Goal: Task Accomplishment & Management: Manage account settings

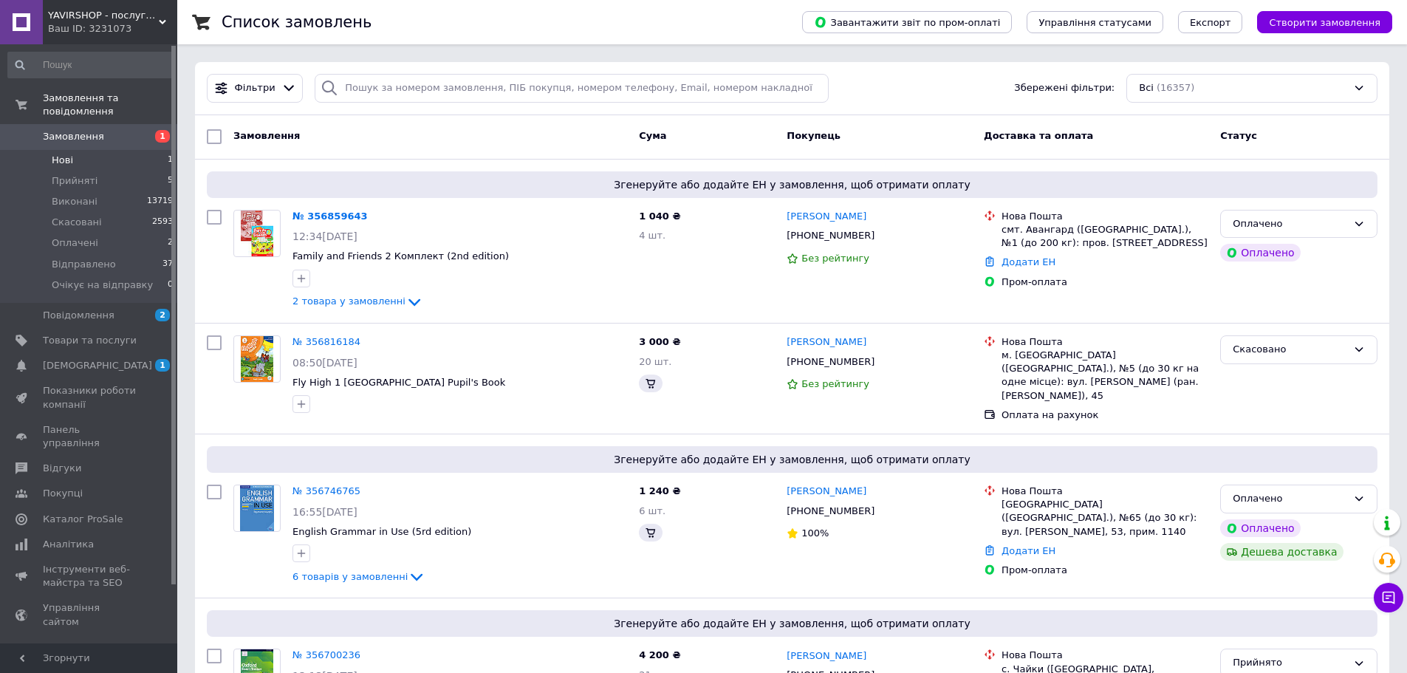
click at [83, 150] on li "Нові 1" at bounding box center [91, 160] width 182 height 21
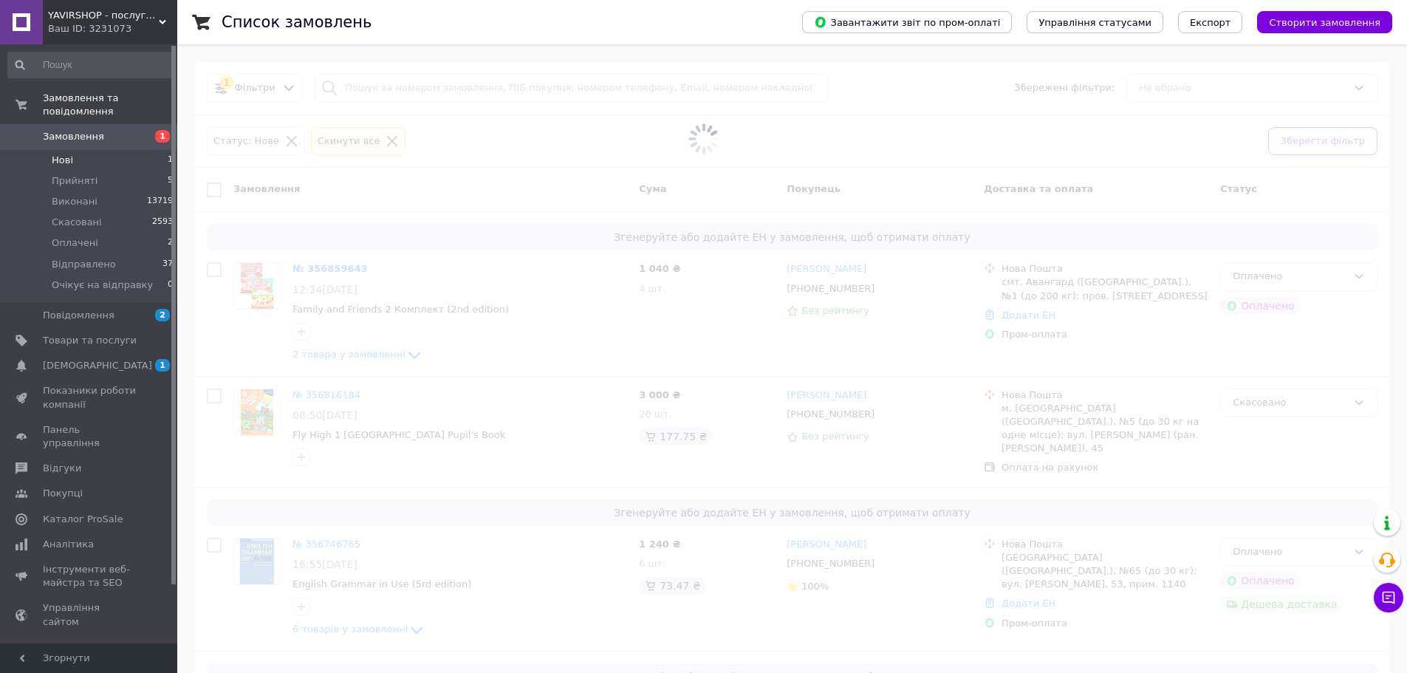
click at [90, 124] on link "Замовлення 1" at bounding box center [91, 136] width 182 height 25
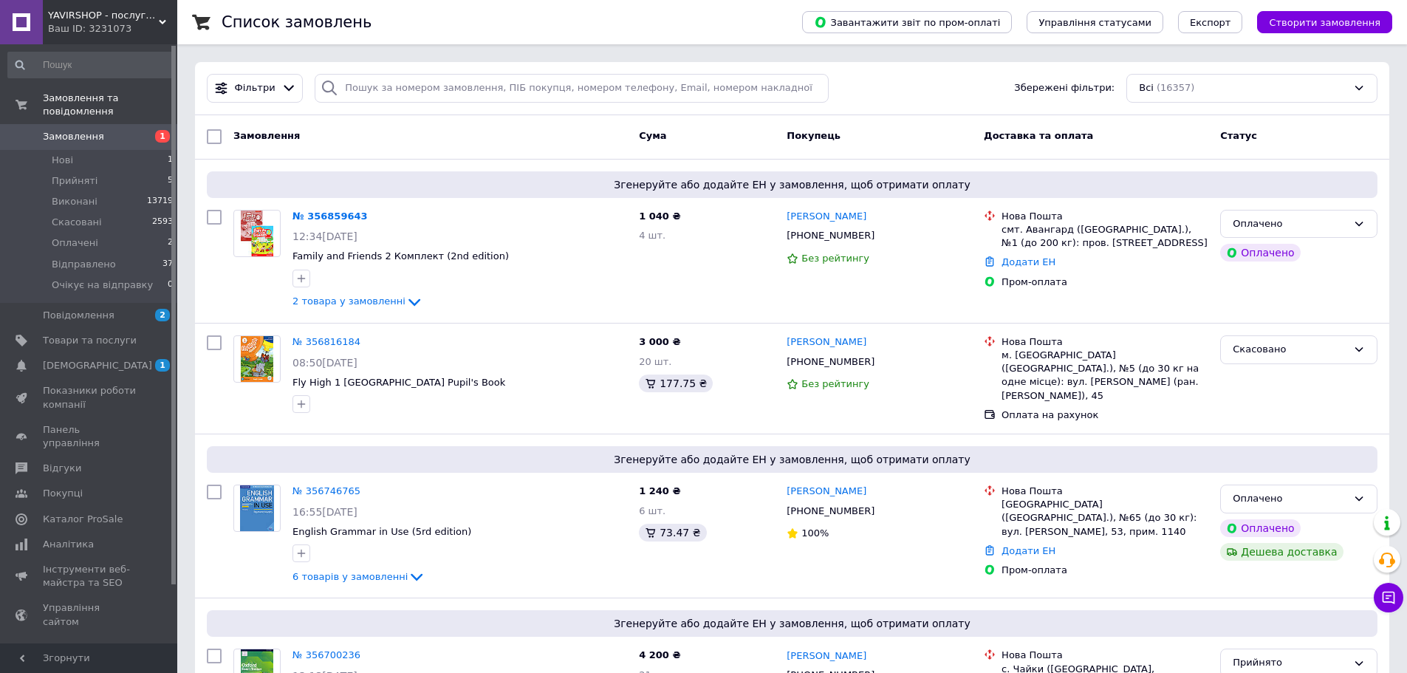
click at [66, 130] on span "Замовлення" at bounding box center [73, 136] width 61 height 13
click at [76, 130] on span "Замовлення" at bounding box center [73, 136] width 61 height 13
click at [109, 130] on span "Замовлення" at bounding box center [90, 136] width 94 height 13
click at [125, 309] on span "Повідомлення" at bounding box center [90, 315] width 94 height 13
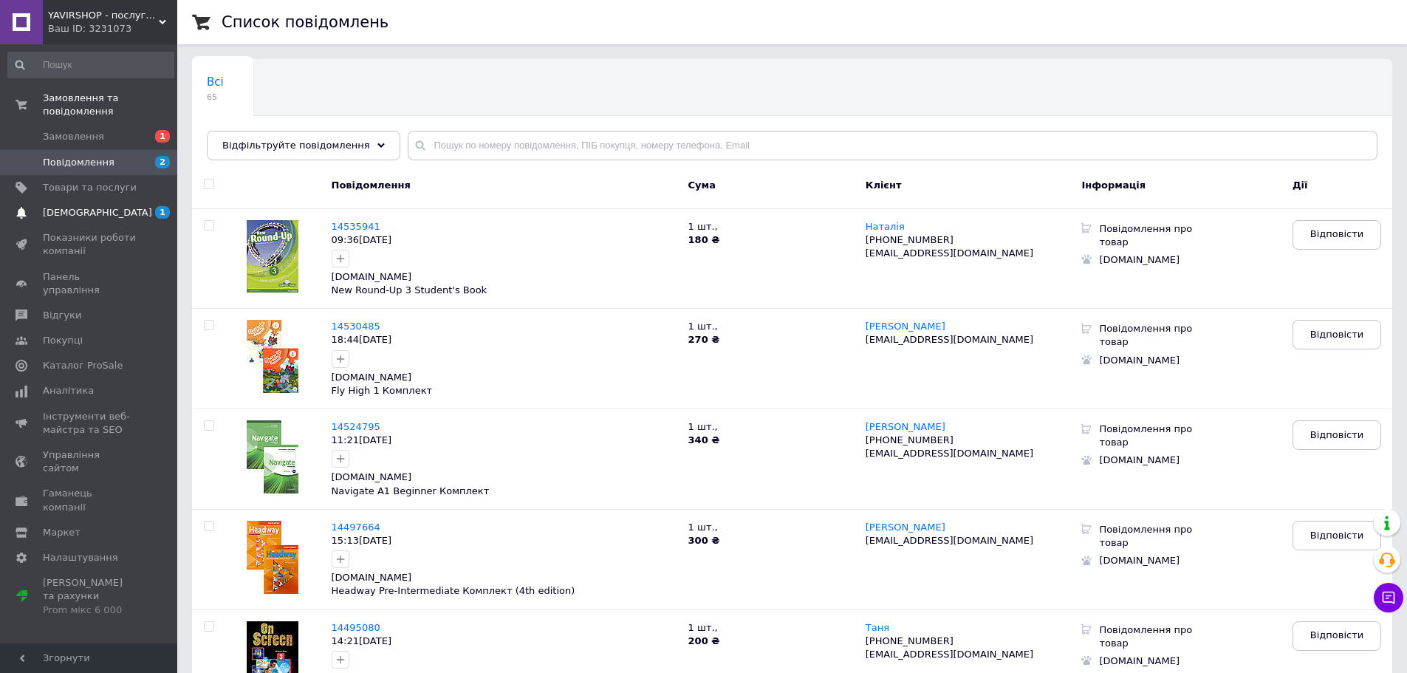
click at [109, 200] on link "[DEMOGRAPHIC_DATA] 1 0" at bounding box center [91, 212] width 182 height 25
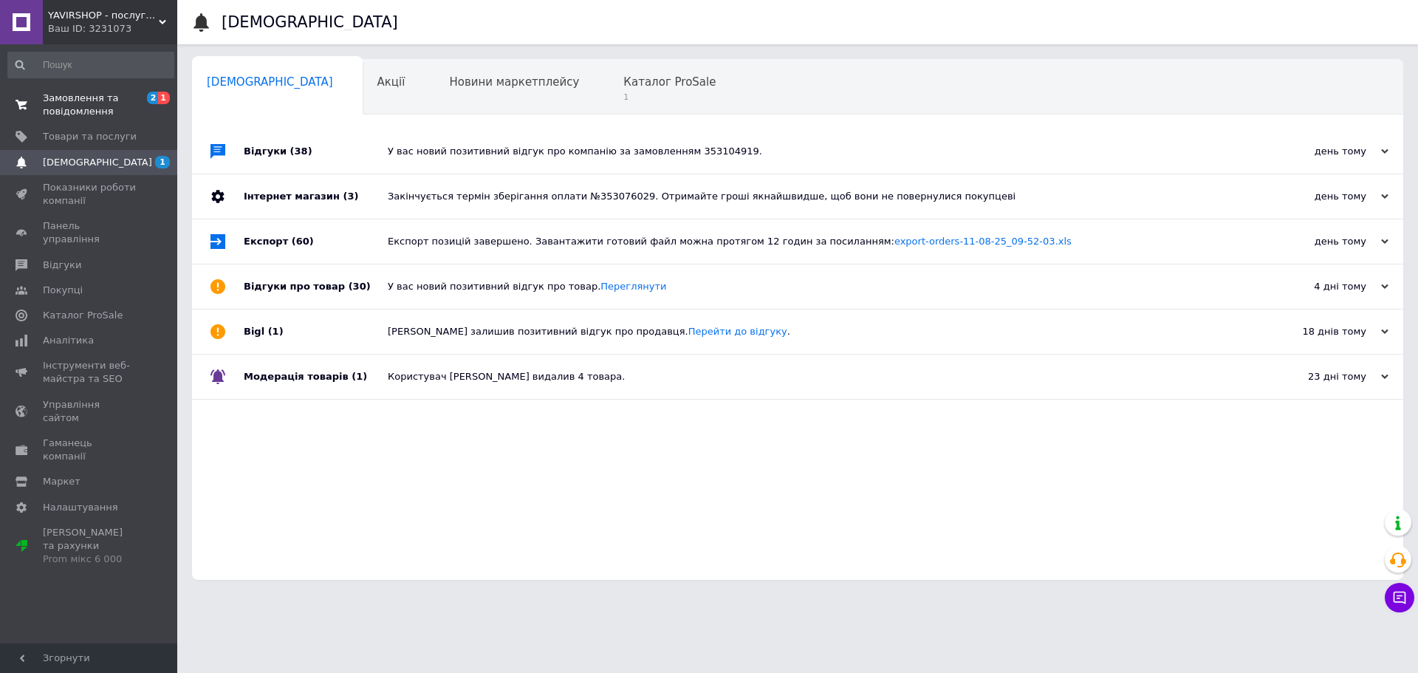
click at [76, 103] on span "Замовлення та повідомлення" at bounding box center [90, 105] width 94 height 27
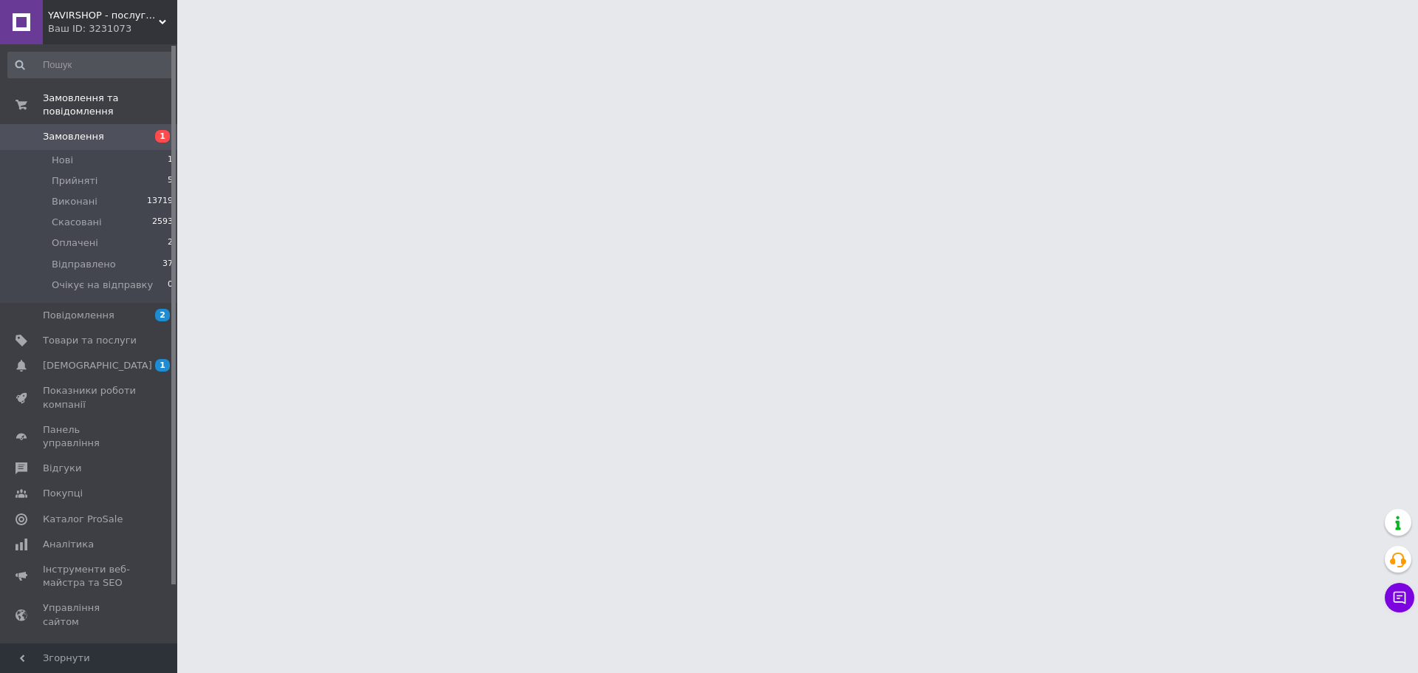
click at [82, 130] on span "Замовлення" at bounding box center [73, 136] width 61 height 13
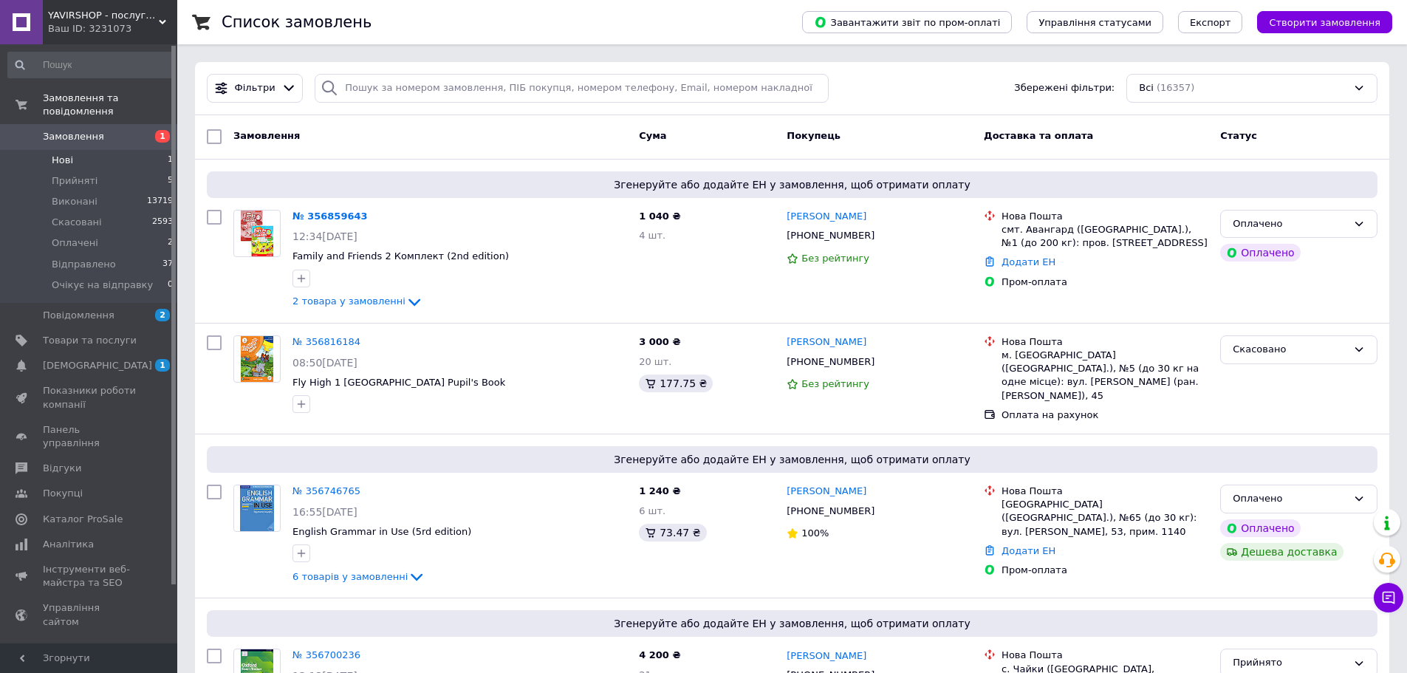
click at [86, 150] on li "Нові 1" at bounding box center [91, 160] width 182 height 21
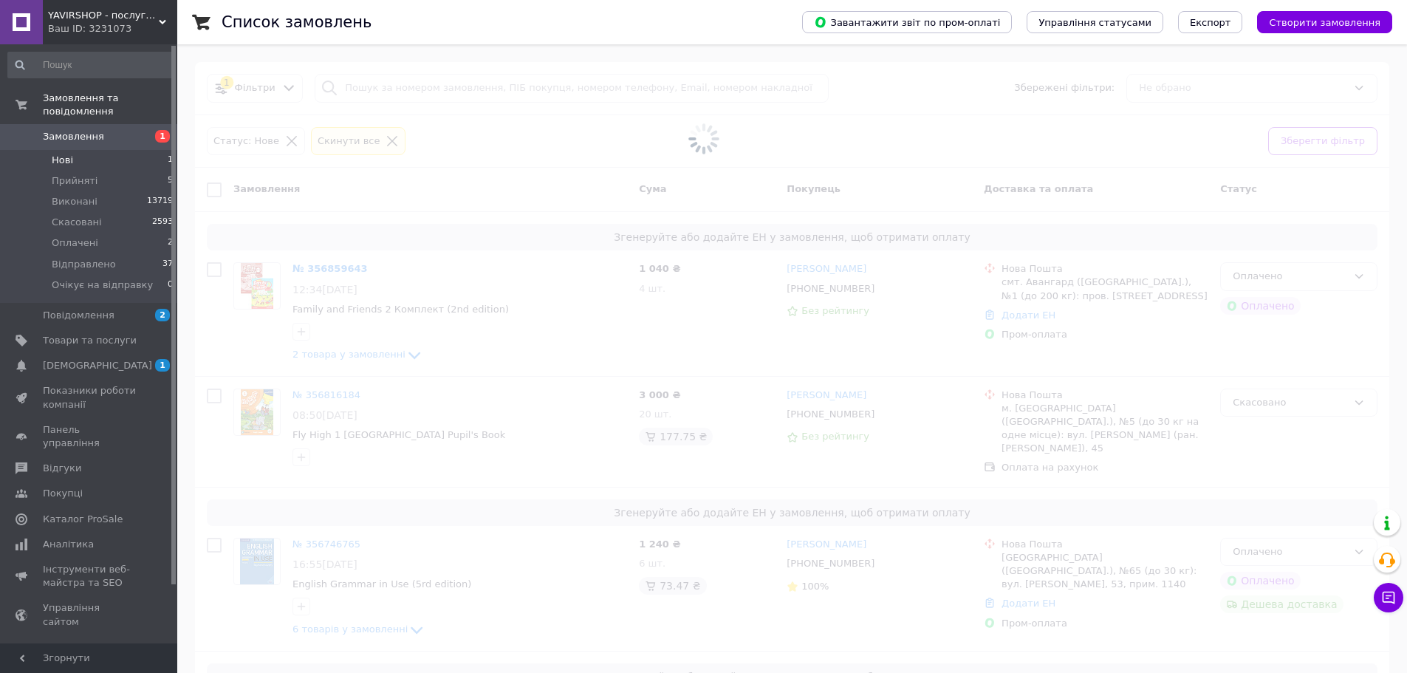
click at [88, 130] on span "Замовлення" at bounding box center [73, 136] width 61 height 13
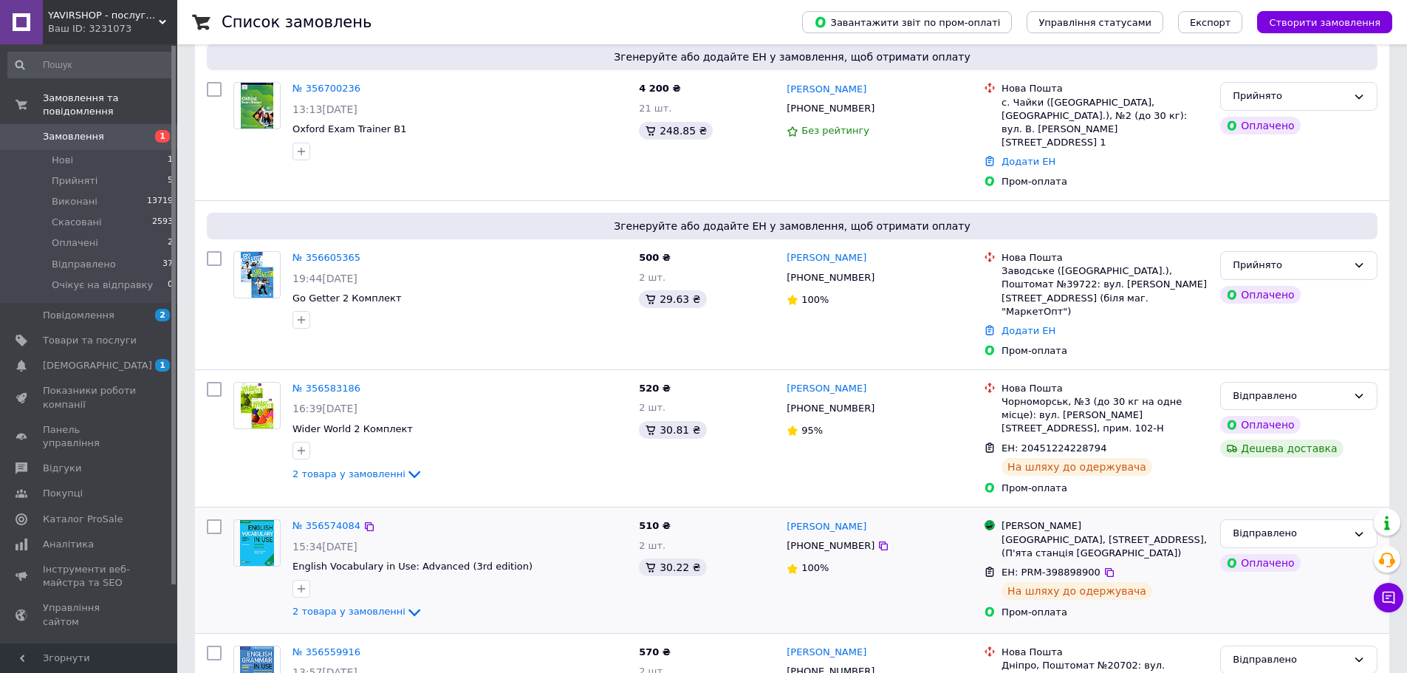
scroll to position [665, 0]
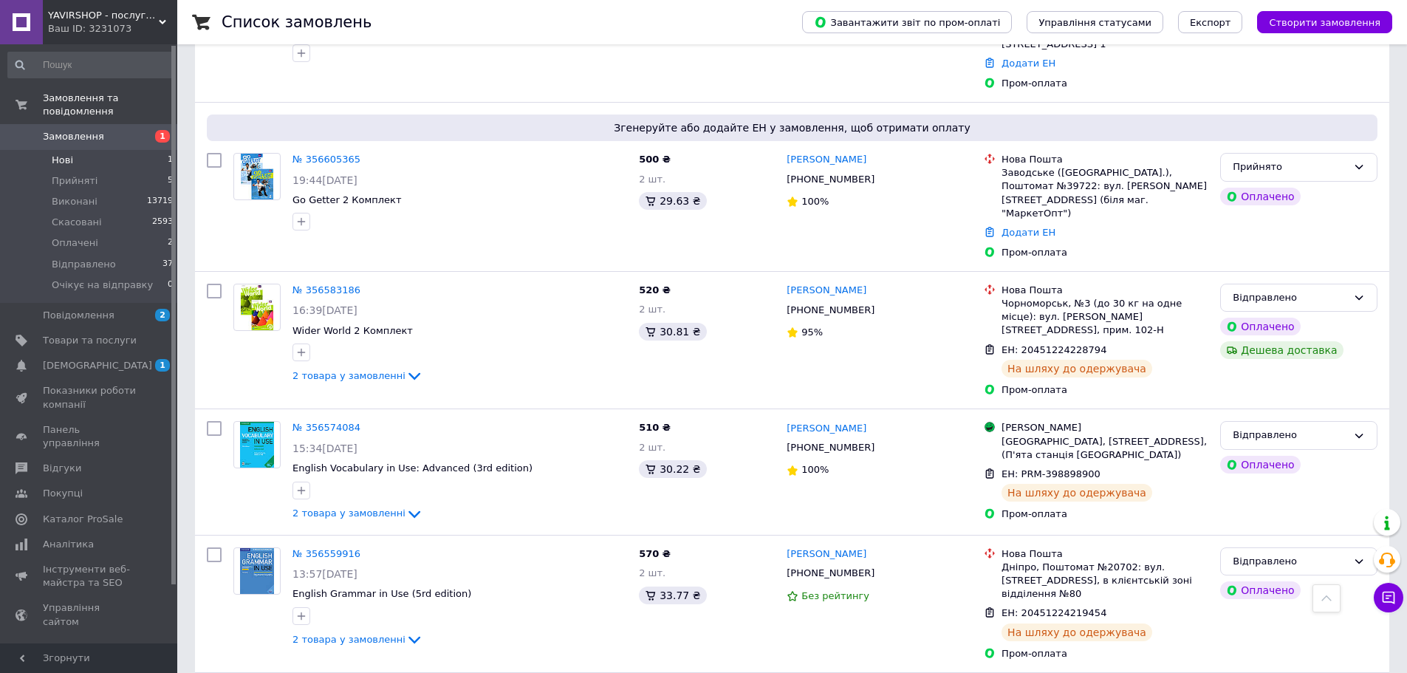
click at [81, 150] on li "Нові 1" at bounding box center [91, 160] width 182 height 21
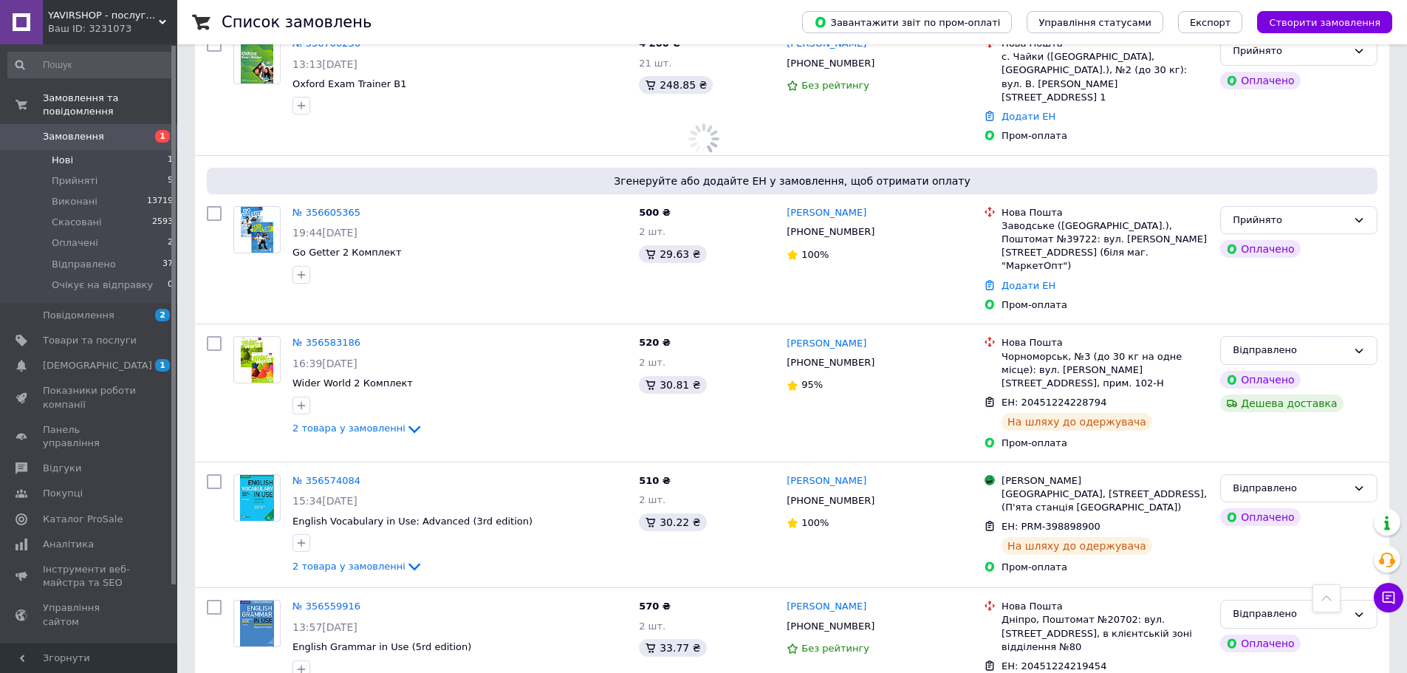
scroll to position [718, 0]
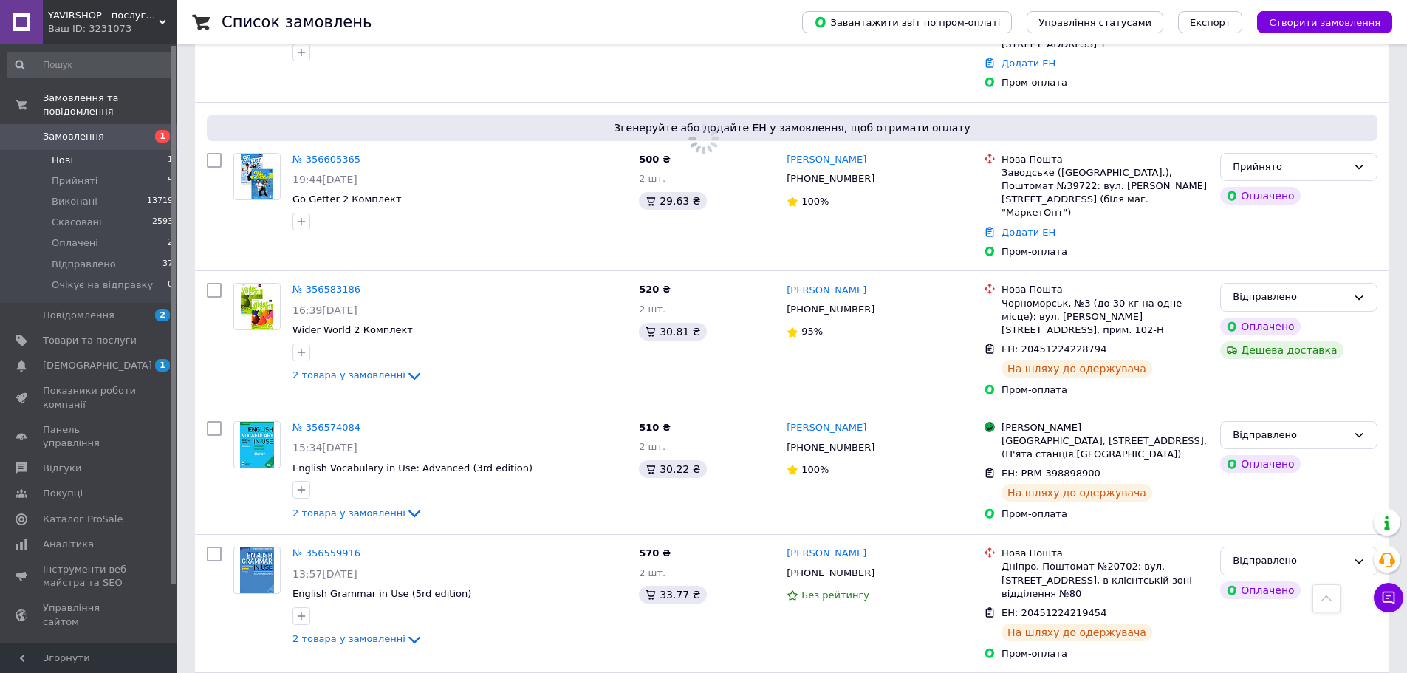
click at [83, 130] on span "Замовлення" at bounding box center [73, 136] width 61 height 13
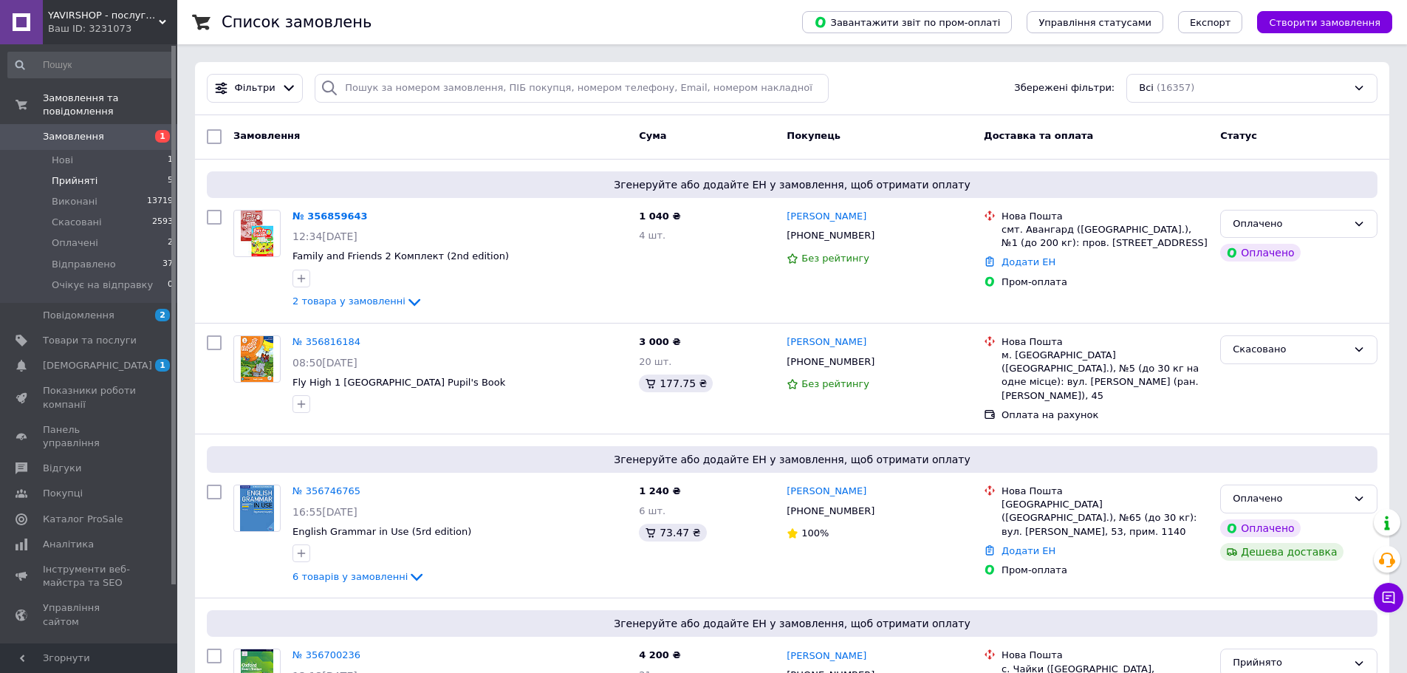
click at [69, 174] on span "Прийняті" at bounding box center [75, 180] width 46 height 13
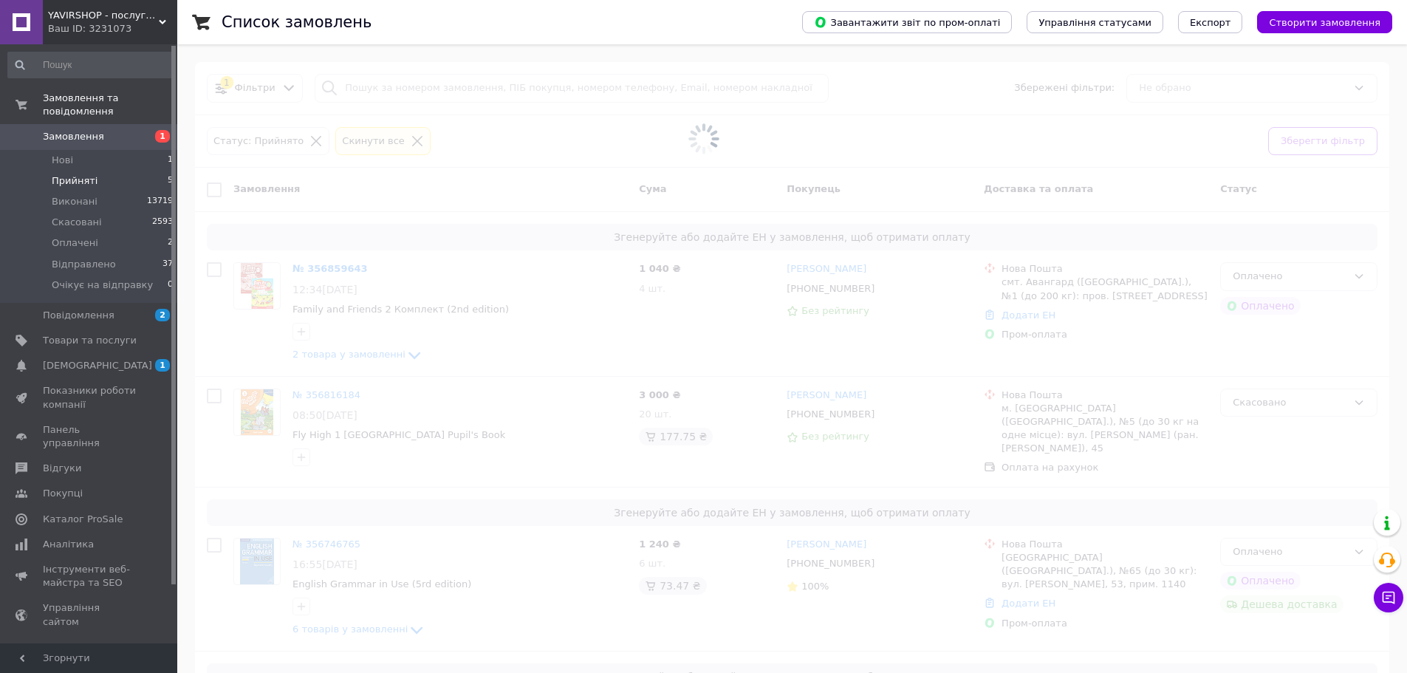
click at [80, 130] on span "Замовлення" at bounding box center [73, 136] width 61 height 13
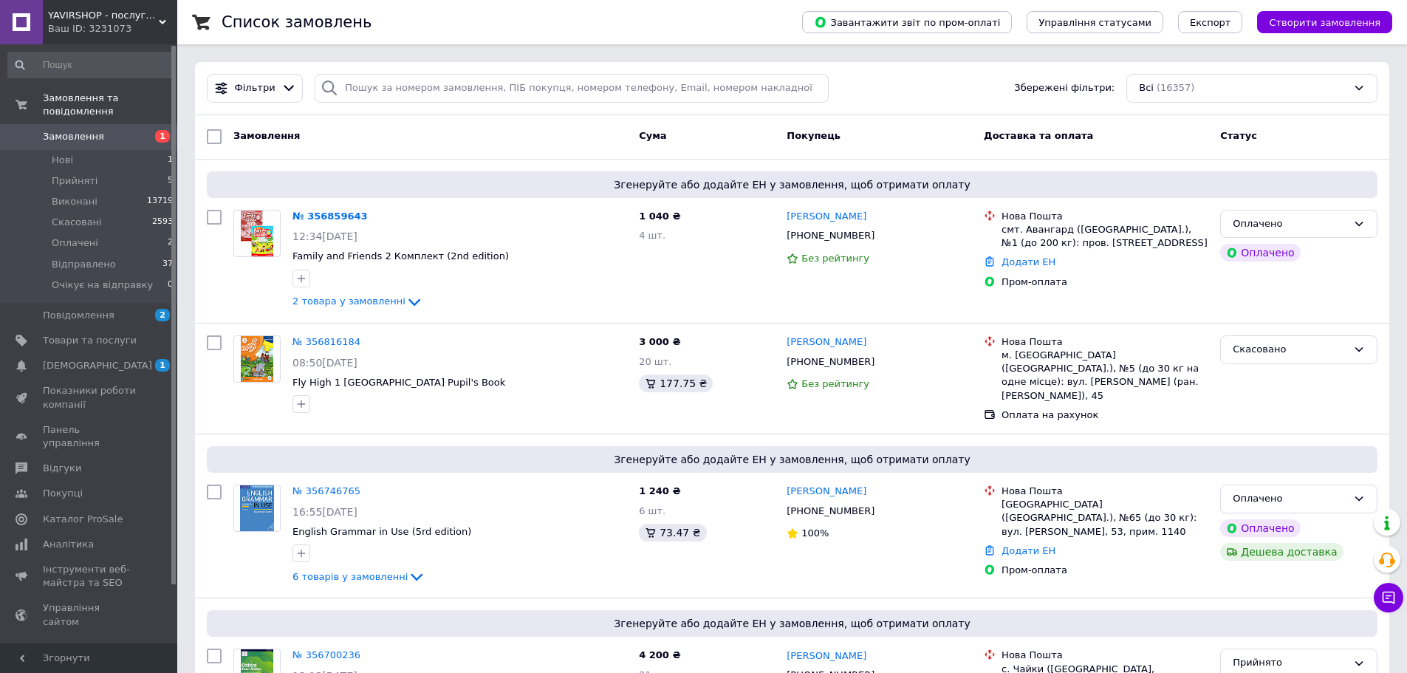
click at [100, 130] on span "Замовлення" at bounding box center [90, 136] width 94 height 13
click at [120, 130] on span "Замовлення" at bounding box center [90, 136] width 94 height 13
click at [69, 309] on span "Повідомлення" at bounding box center [79, 315] width 72 height 13
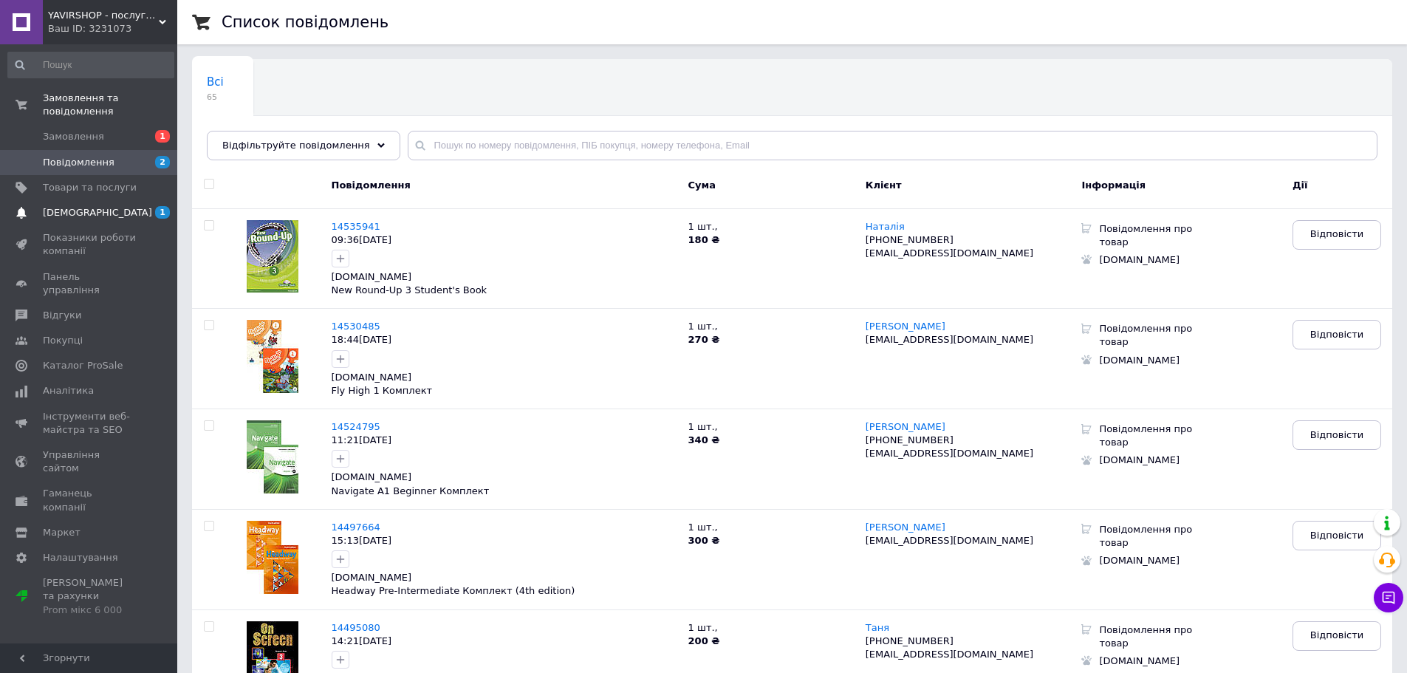
click at [51, 206] on span "[DEMOGRAPHIC_DATA]" at bounding box center [97, 212] width 109 height 13
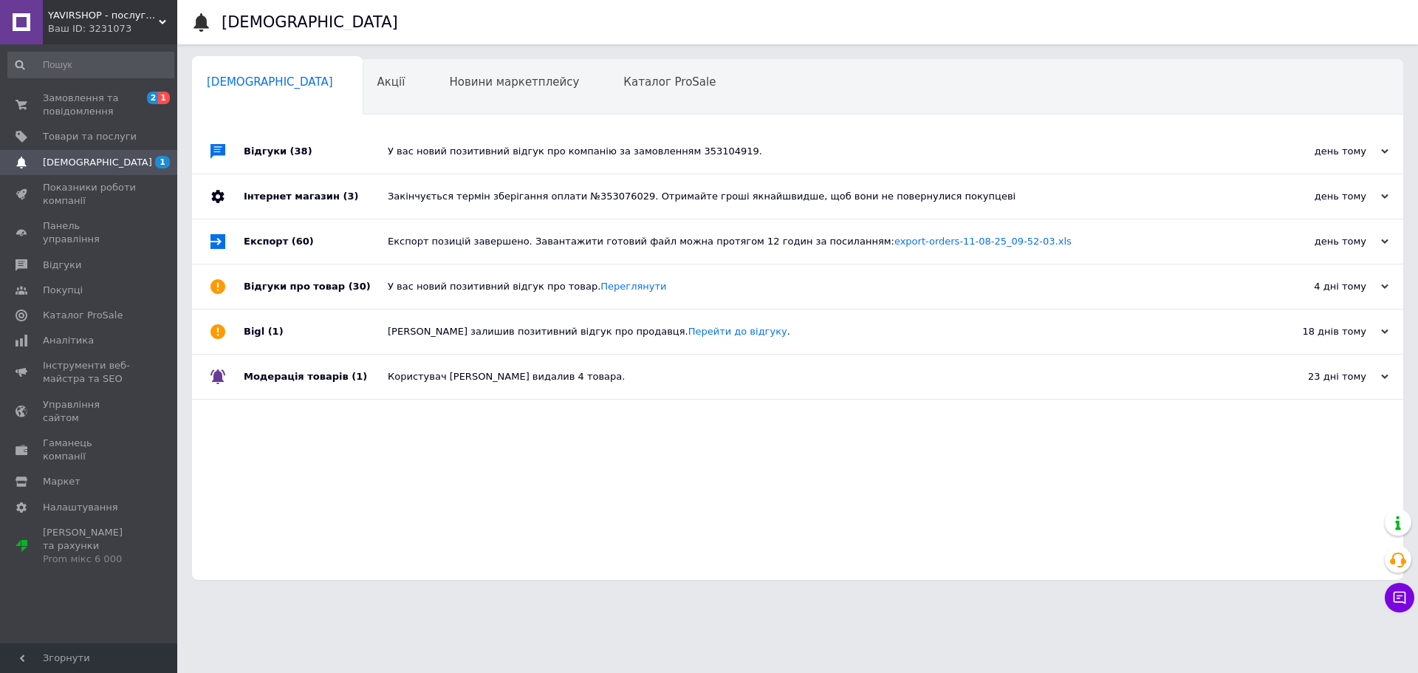
click at [482, 147] on div "У вас новий позитивний відгук про компанію за замовленням 353104919." at bounding box center [814, 151] width 853 height 13
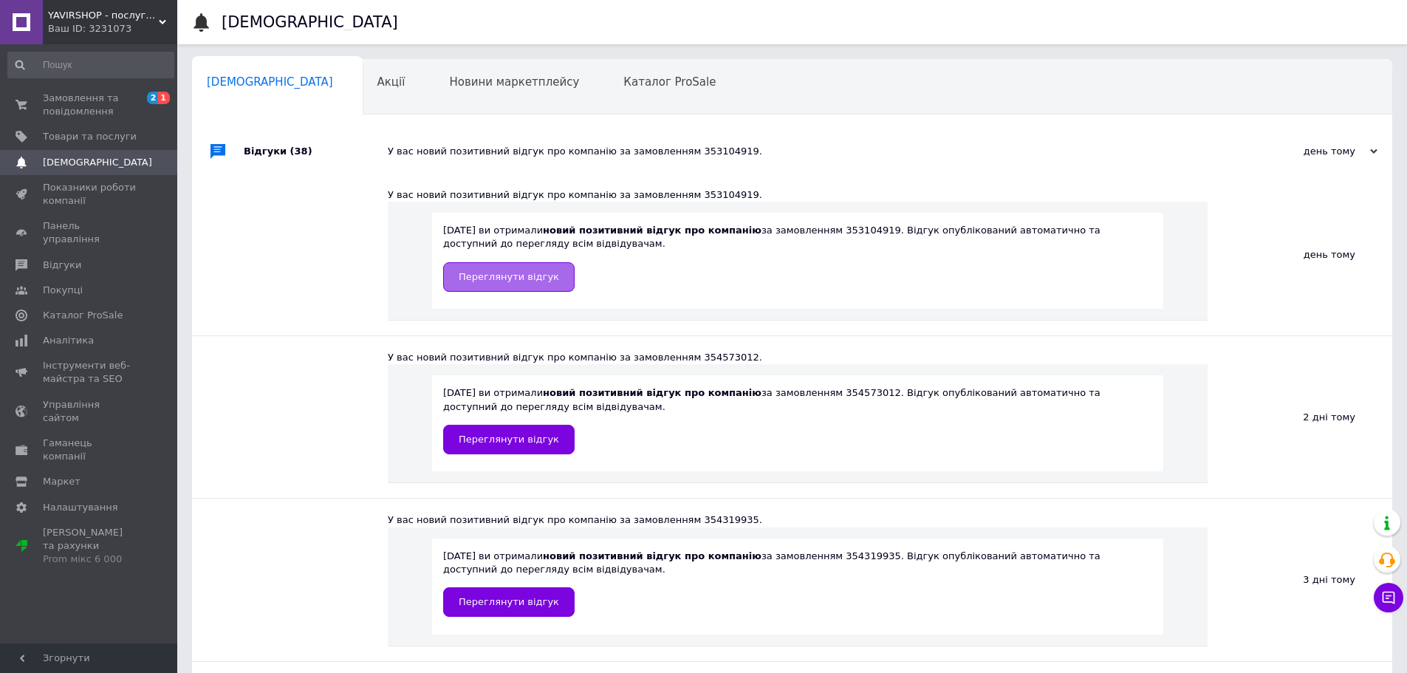
click at [496, 281] on span "Переглянути відгук" at bounding box center [509, 276] width 100 height 11
click at [77, 113] on span "Замовлення та повідомлення" at bounding box center [90, 105] width 94 height 27
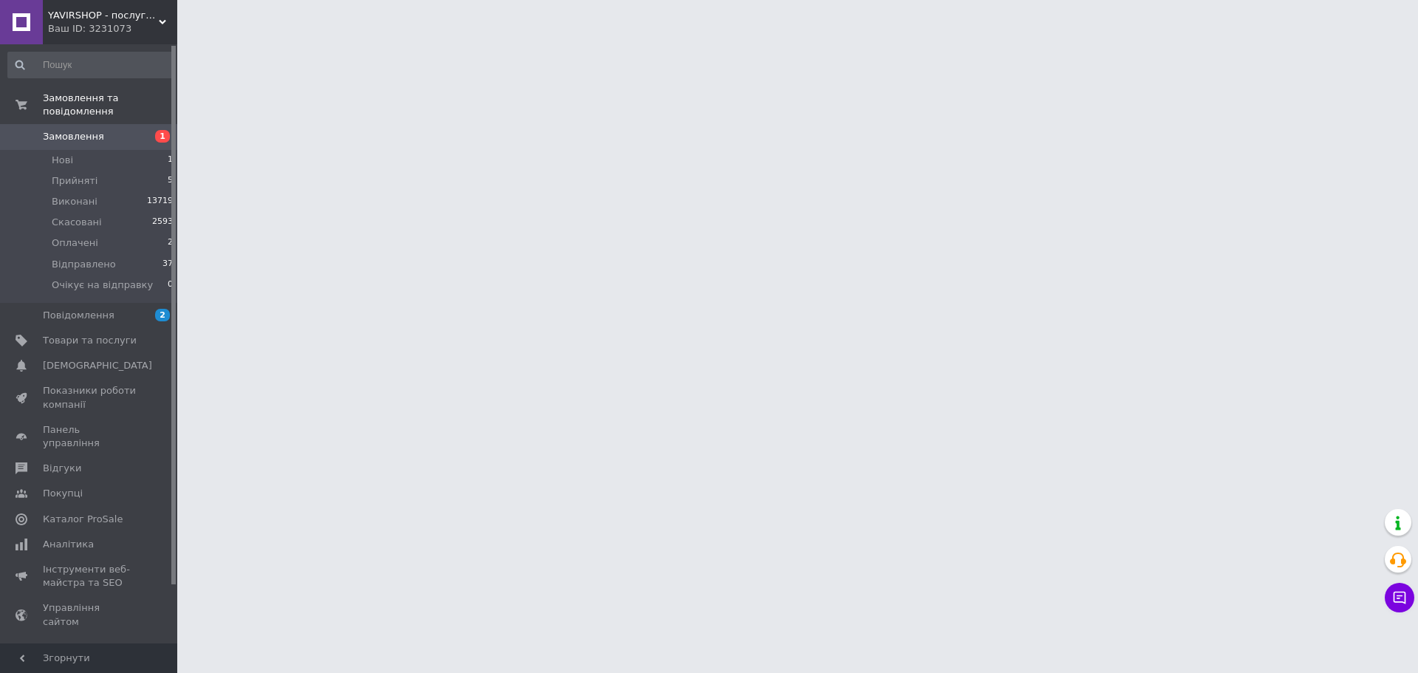
click at [84, 130] on span "Замовлення" at bounding box center [73, 136] width 61 height 13
